Goal: Task Accomplishment & Management: Complete application form

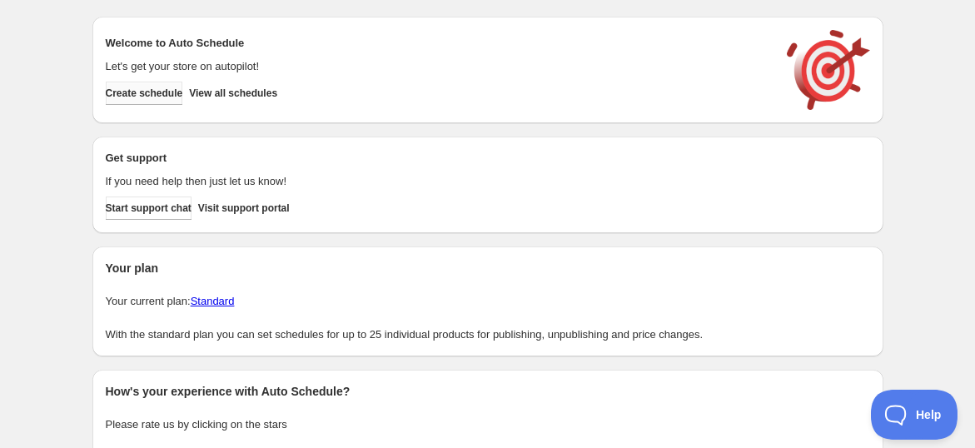
click at [160, 95] on span "Create schedule" at bounding box center [144, 93] width 77 height 13
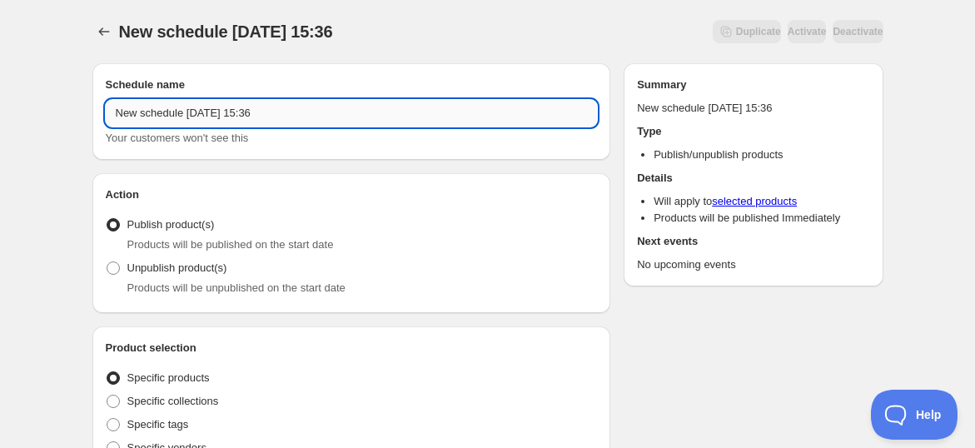
click at [169, 112] on input "New schedule [DATE] 15:36" at bounding box center [352, 113] width 492 height 27
click at [170, 113] on input "New schedule [DATE] 15:36" at bounding box center [352, 113] width 492 height 27
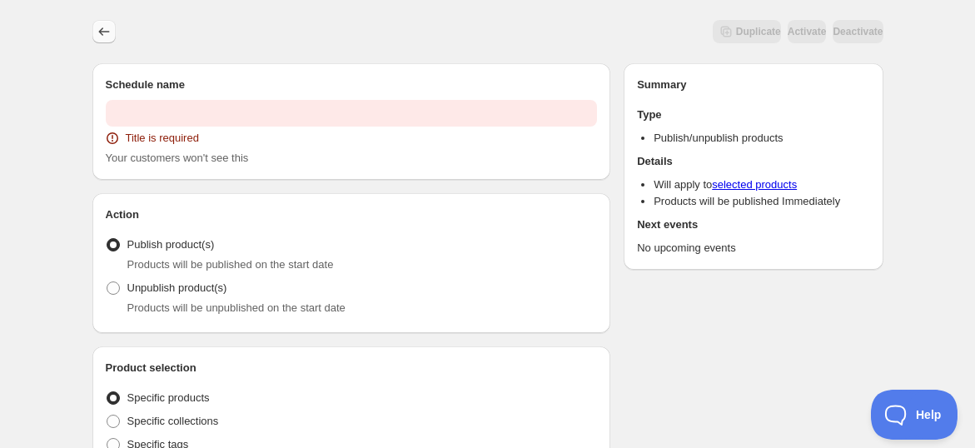
click at [107, 36] on icon "Schedules" at bounding box center [104, 31] width 17 height 17
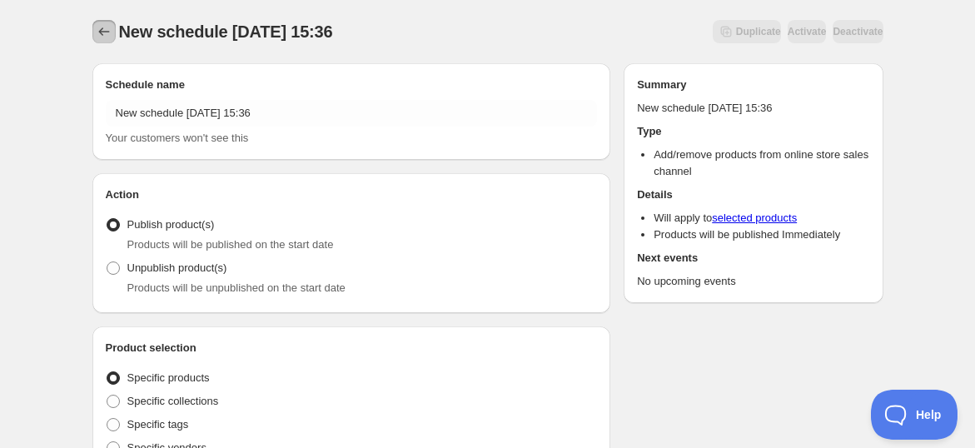
click at [110, 32] on icon "Schedules" at bounding box center [104, 31] width 17 height 17
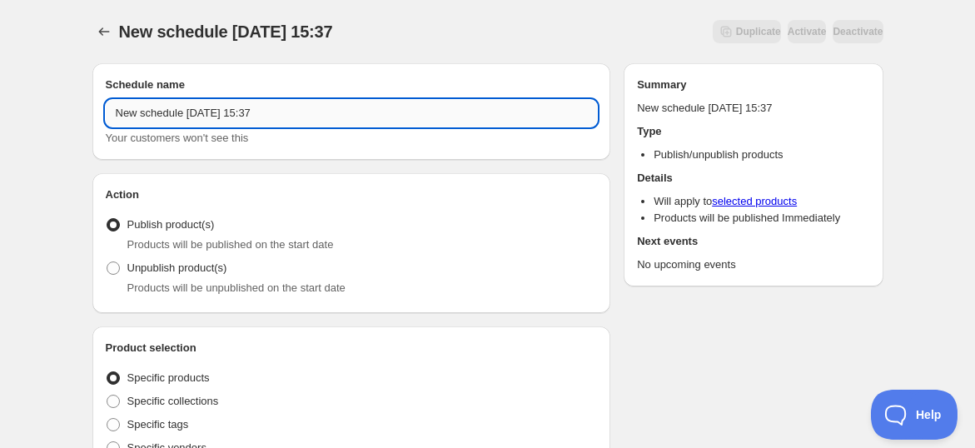
click at [249, 110] on input "New schedule [DATE] 15:37" at bounding box center [352, 113] width 492 height 27
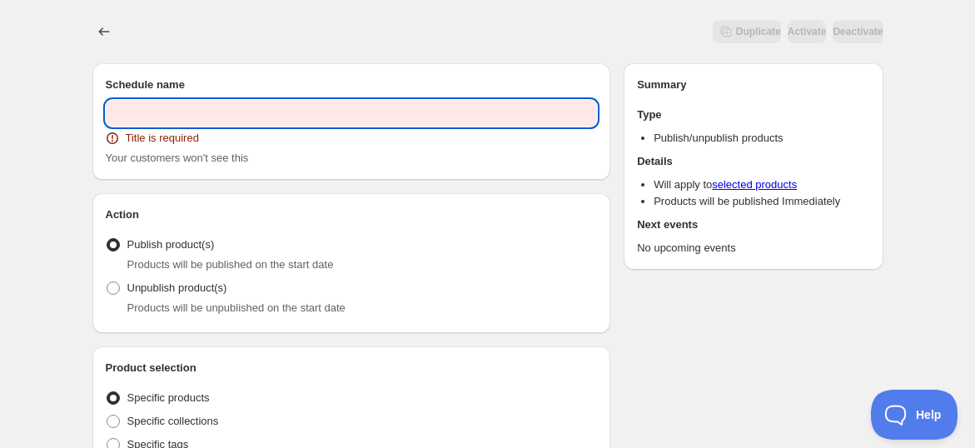
paste input "FS OGOS25 (16 - 17 OGOS)"
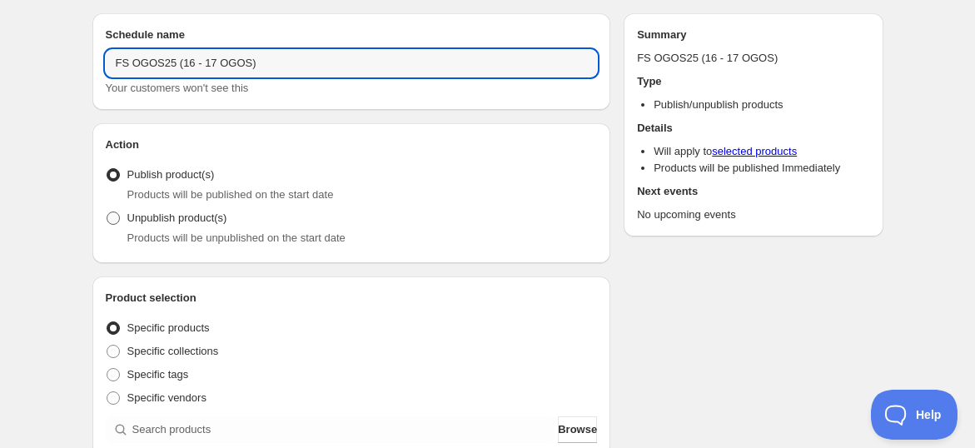
scroll to position [92, 0]
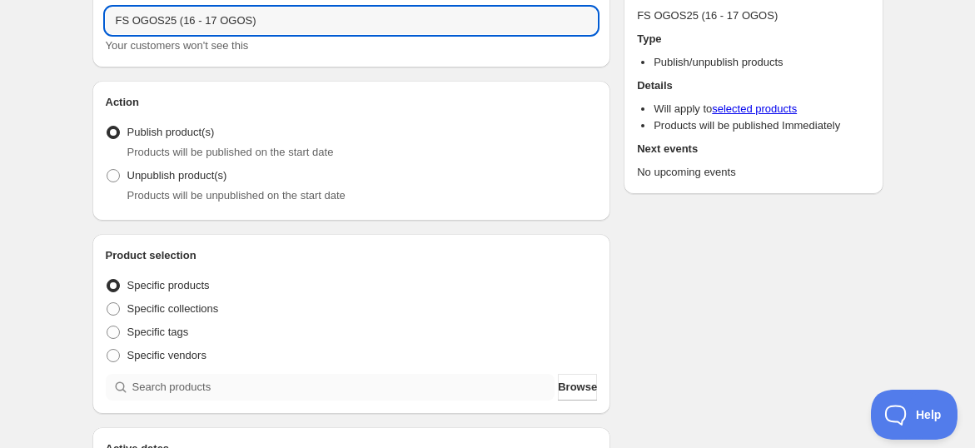
type input "FS OGOS25 (16 - 17 OGOS)"
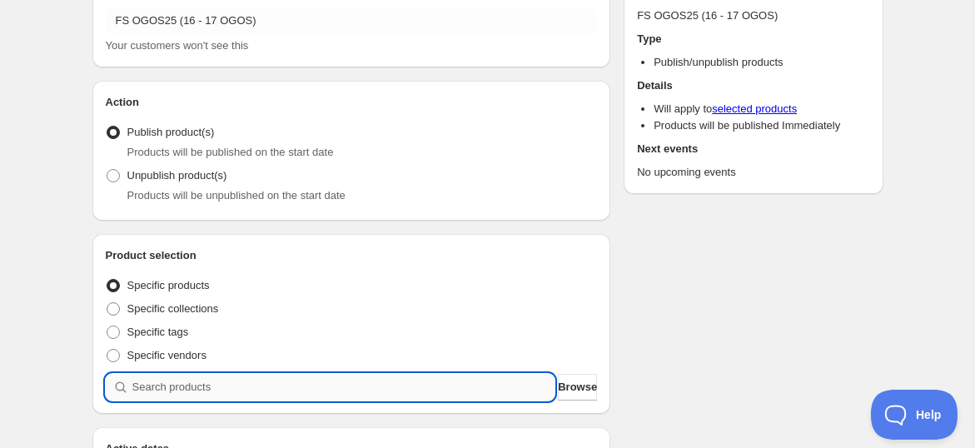
click at [182, 386] on input "search" at bounding box center [343, 387] width 423 height 27
paste input "search"
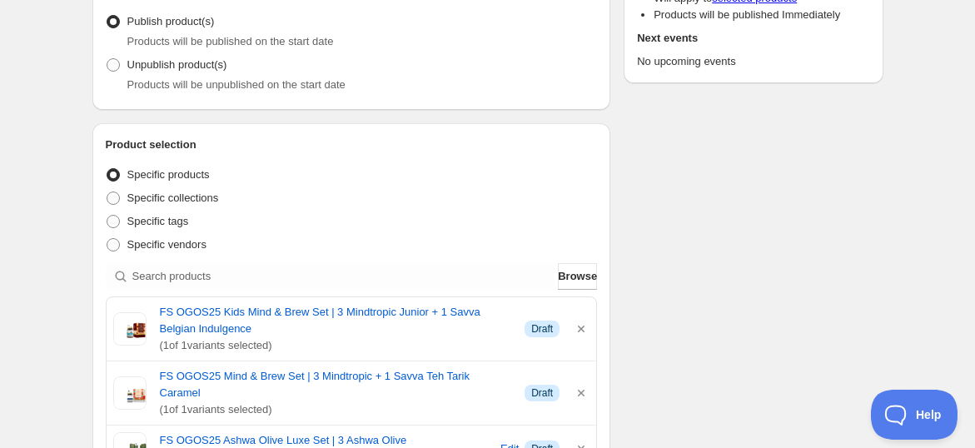
scroll to position [462, 0]
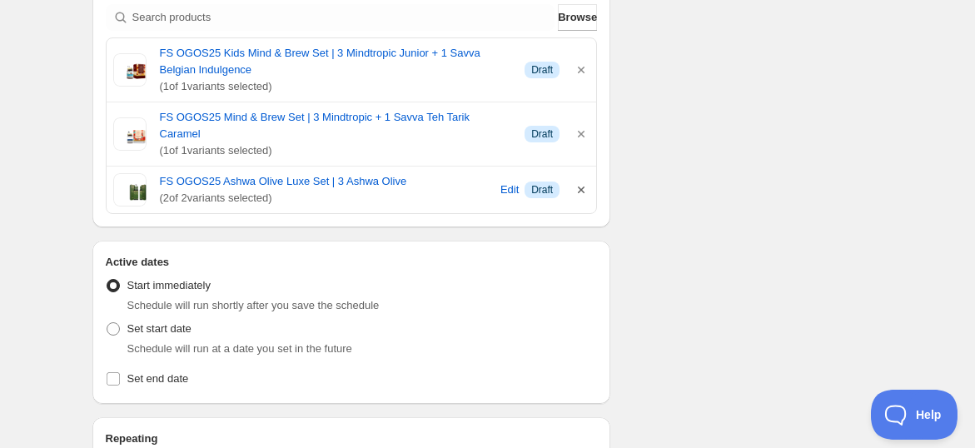
click at [585, 182] on icon "button" at bounding box center [581, 190] width 17 height 17
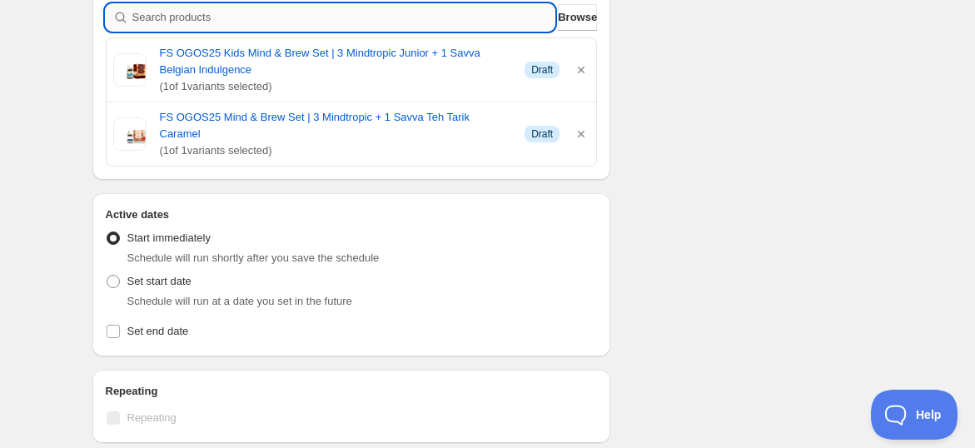
click at [387, 27] on input "search" at bounding box center [343, 17] width 423 height 27
paste input "search"
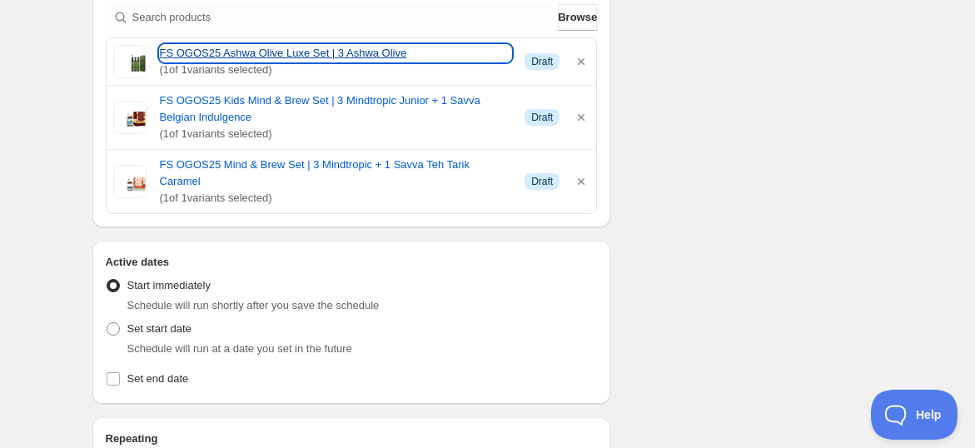
click at [248, 57] on link "FS OGOS25 Ashwa Olive Luxe Set | 3 Ashwa Olive" at bounding box center [336, 53] width 352 height 17
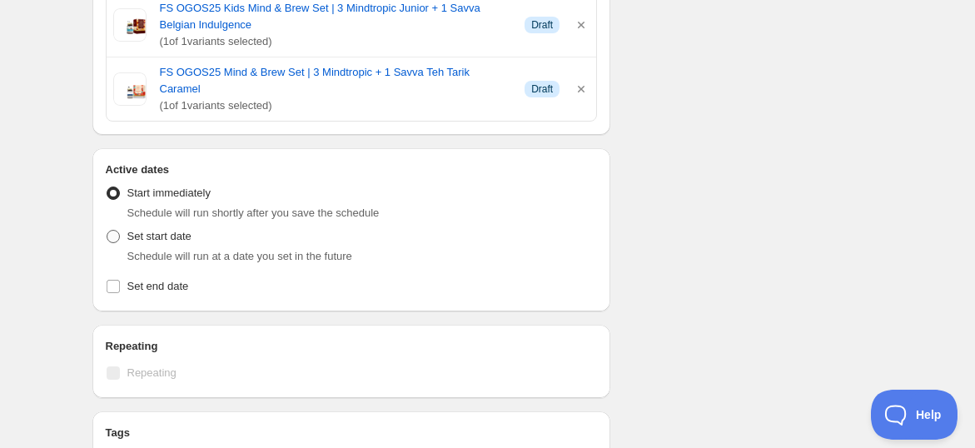
click at [140, 227] on label "Set start date" at bounding box center [149, 236] width 86 height 23
click at [107, 230] on input "Set start date" at bounding box center [107, 230] width 1 height 1
radio input "true"
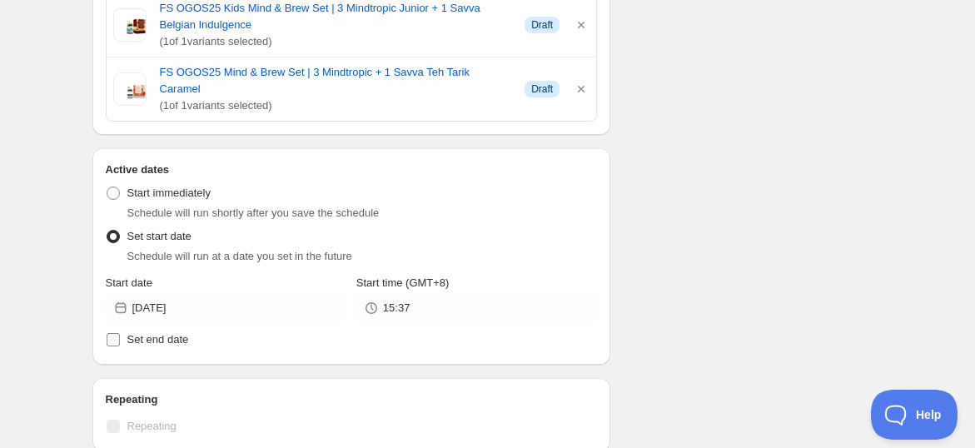
click at [131, 333] on span "Set end date" at bounding box center [158, 339] width 62 height 12
click at [120, 333] on input "Set end date" at bounding box center [113, 339] width 13 height 13
checkbox input "true"
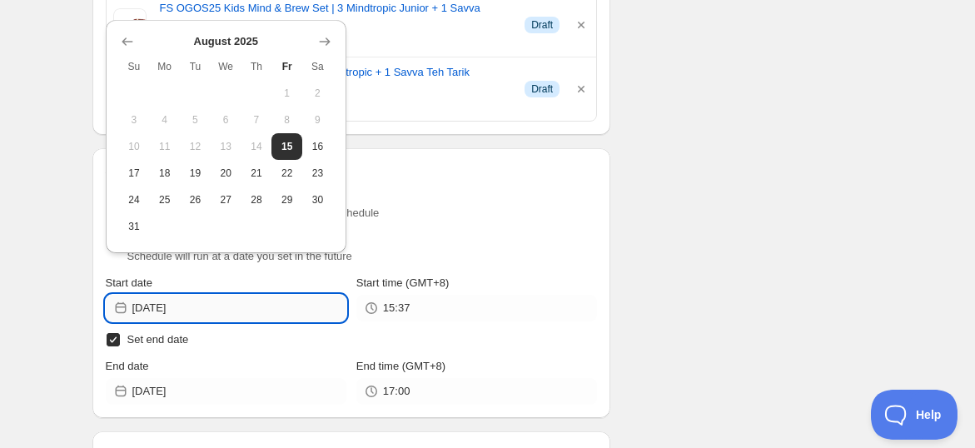
click at [181, 295] on input "[DATE]" at bounding box center [239, 308] width 214 height 27
click at [318, 141] on span "16" at bounding box center [317, 146] width 17 height 13
type input "[DATE]"
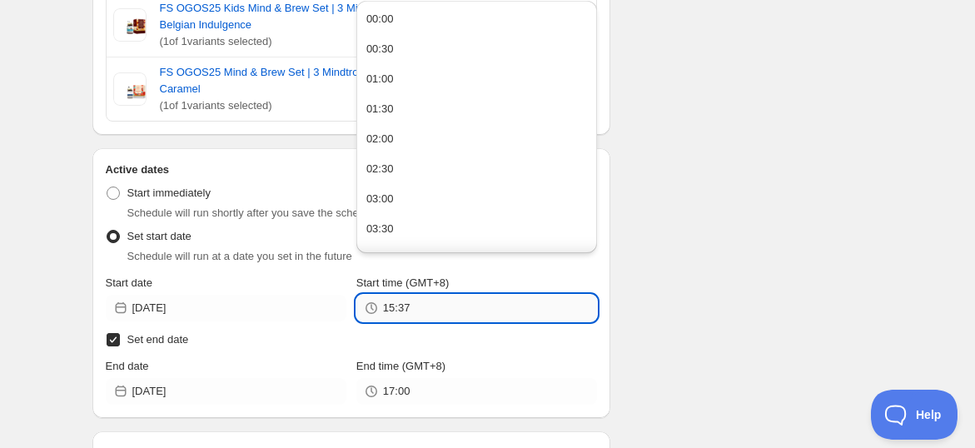
click at [397, 295] on input "15:37" at bounding box center [490, 308] width 214 height 27
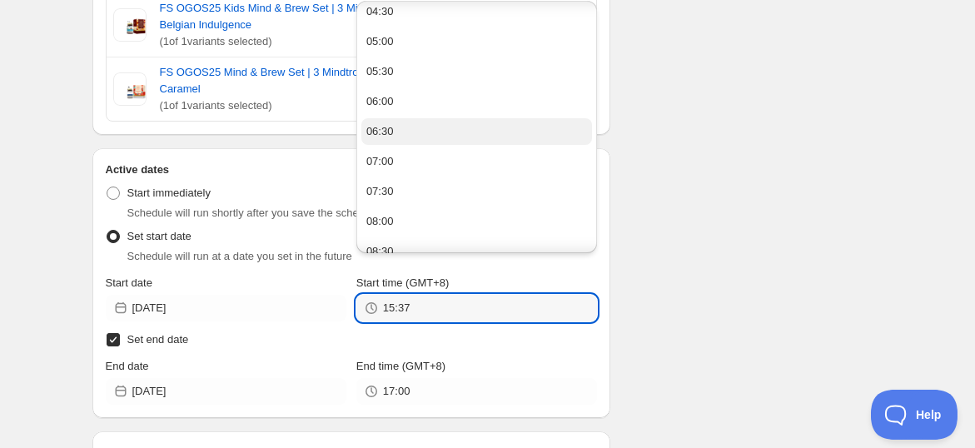
click at [386, 138] on button "06:30" at bounding box center [476, 131] width 231 height 27
type input "06:30"
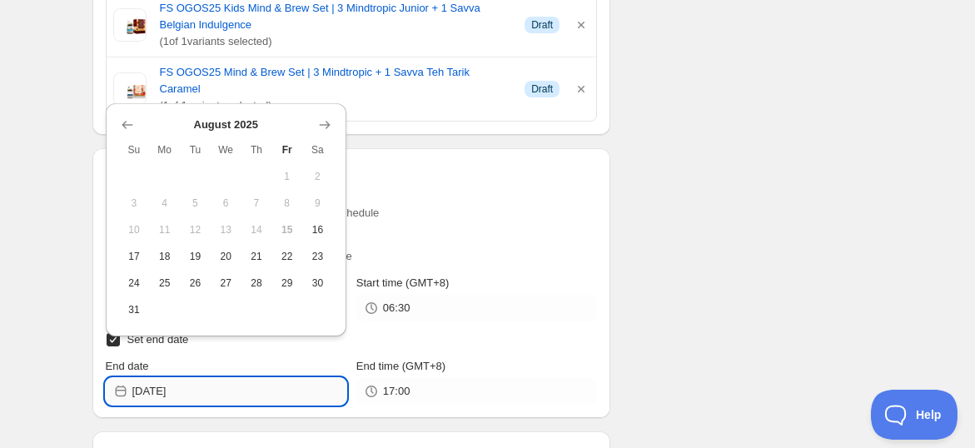
click at [203, 382] on input "[DATE]" at bounding box center [239, 391] width 214 height 27
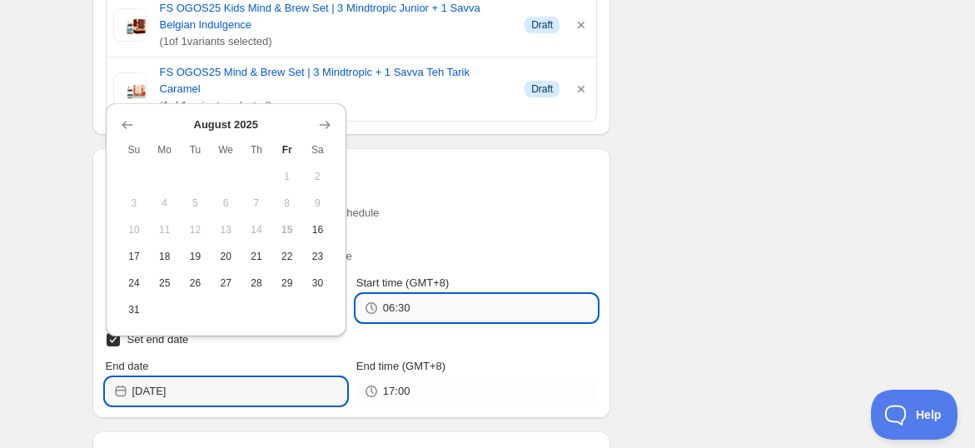
click at [390, 295] on input "06:30" at bounding box center [490, 308] width 214 height 27
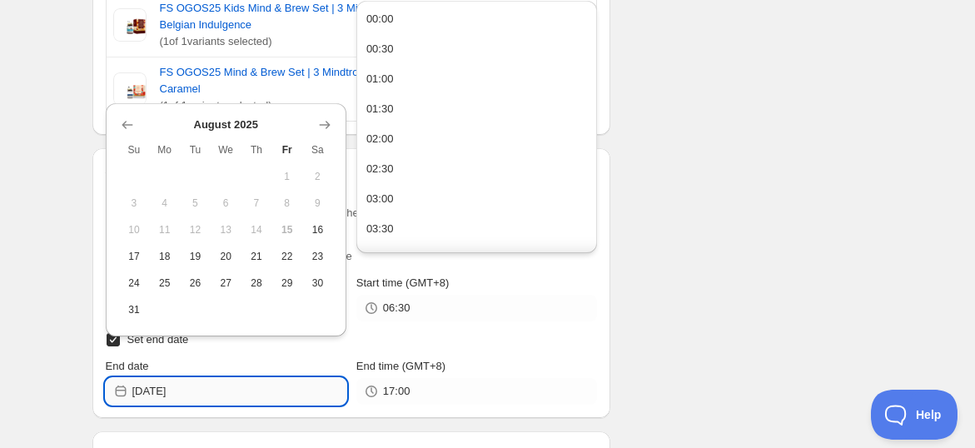
click at [224, 380] on input "[DATE]" at bounding box center [239, 391] width 214 height 27
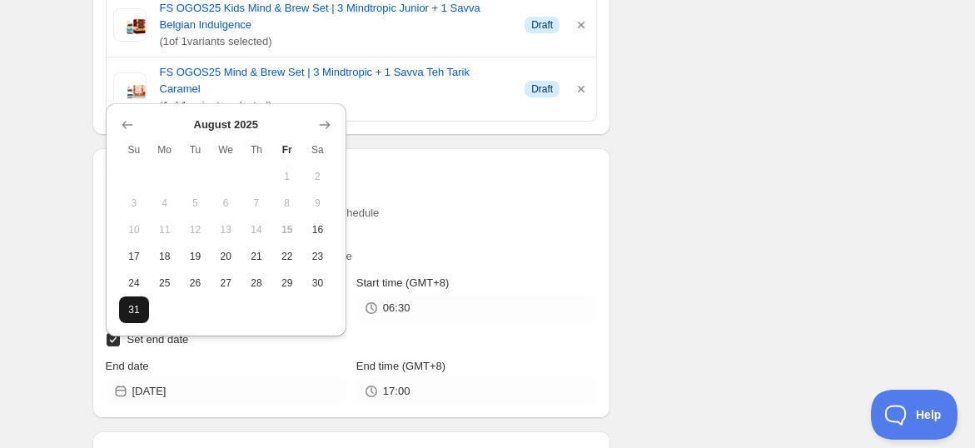
click at [130, 311] on span "31" at bounding box center [134, 309] width 17 height 13
type input "[DATE]"
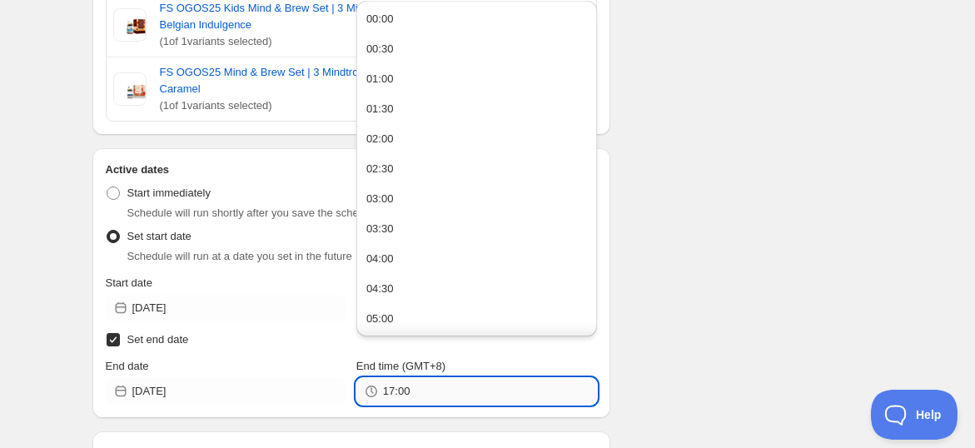
click at [396, 378] on input "17:00" at bounding box center [490, 391] width 214 height 27
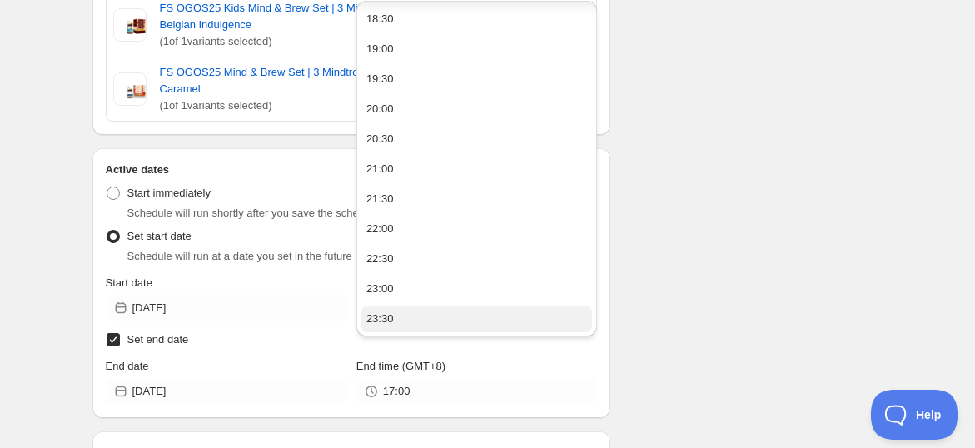
click at [392, 317] on button "23:30" at bounding box center [476, 319] width 231 height 27
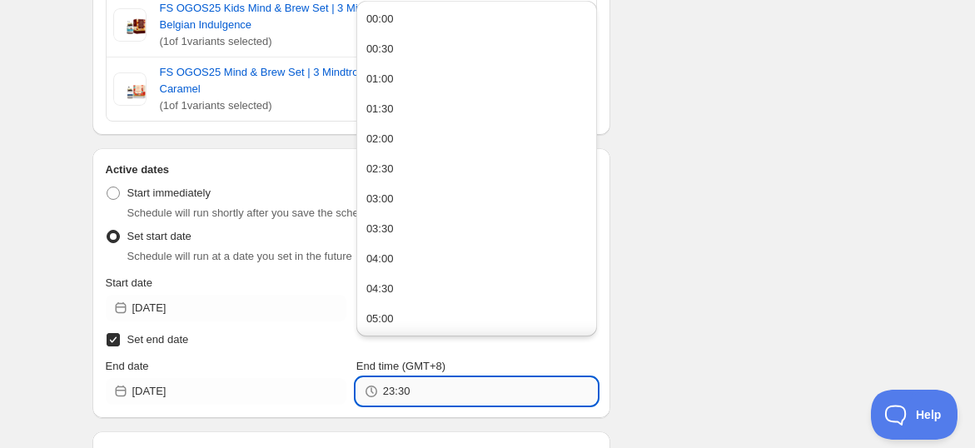
click at [409, 378] on input "23:30" at bounding box center [490, 391] width 214 height 27
type input "23:59"
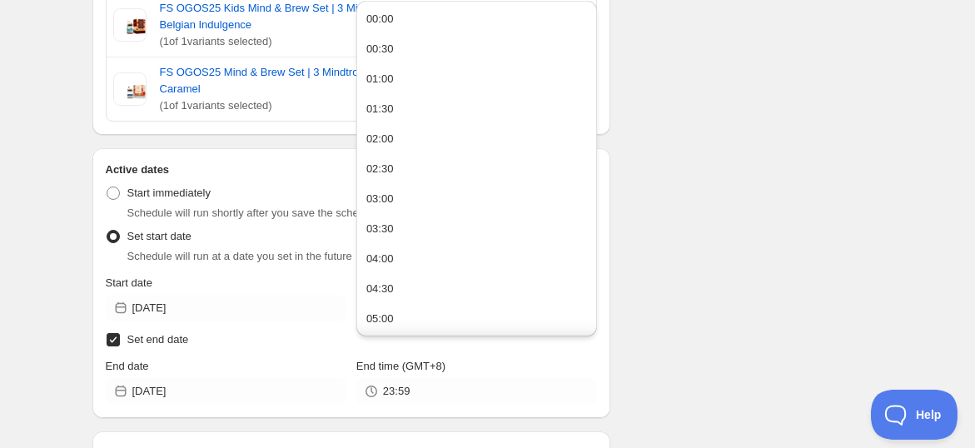
click at [660, 270] on div "Schedule name FS OGOS25 (16 - 17 OGOS) Your customers won't see this Action Act…" at bounding box center [481, 273] width 804 height 1556
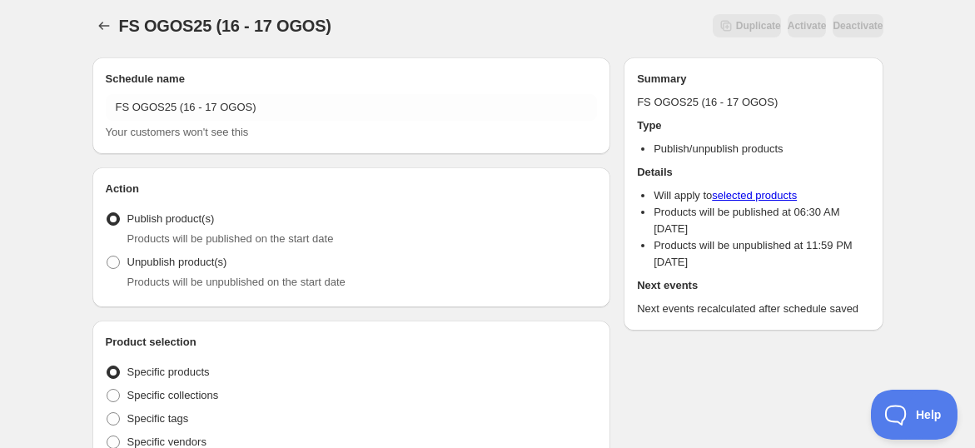
scroll to position [0, 0]
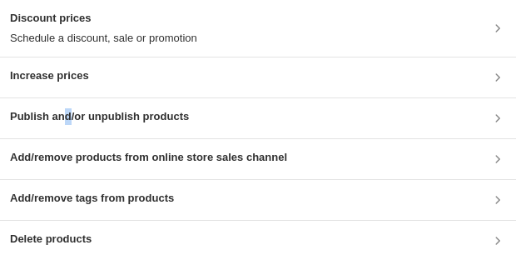
click at [72, 127] on div "Publish and/or unpublish products" at bounding box center [258, 118] width 516 height 40
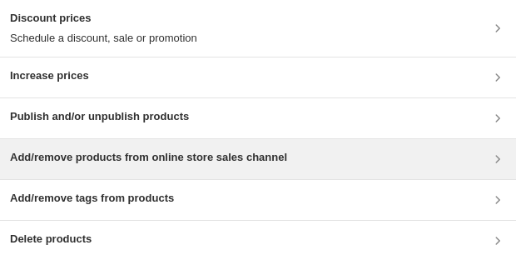
click at [115, 139] on div "Add/remove products from online store sales channel" at bounding box center [258, 159] width 516 height 40
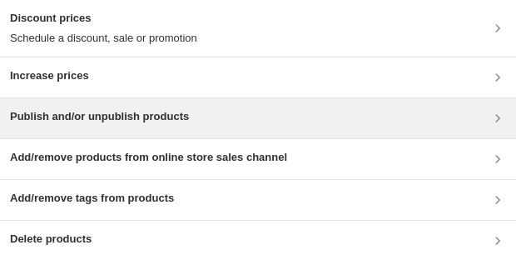
click at [115, 122] on h3 "Publish and/or unpublish products" at bounding box center [99, 116] width 179 height 17
